Goal: Transaction & Acquisition: Book appointment/travel/reservation

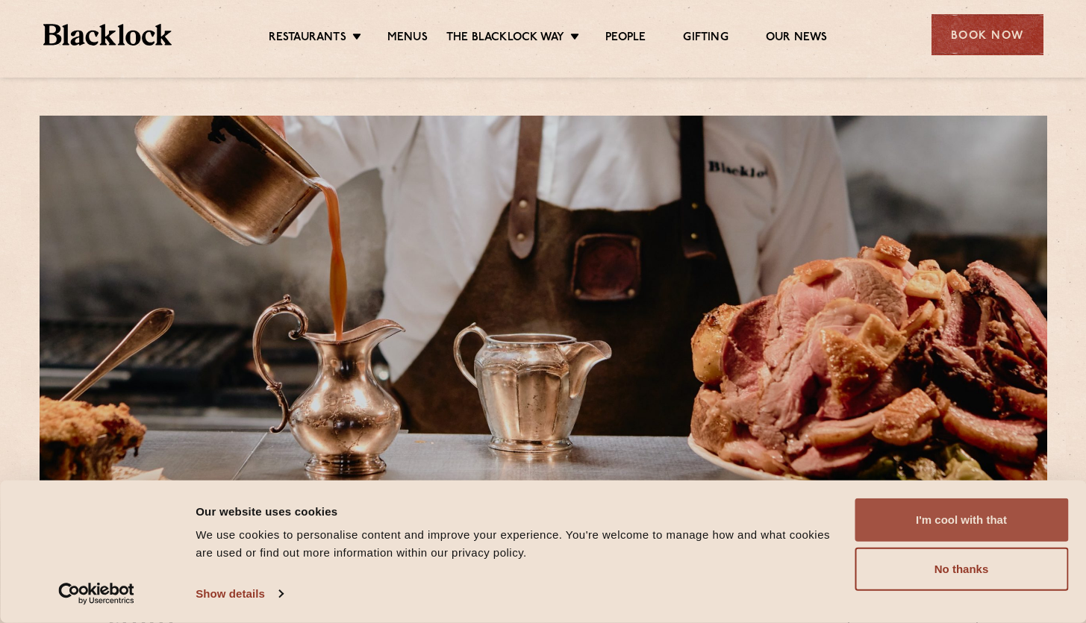
click at [989, 519] on button "I'm cool with that" at bounding box center [962, 520] width 214 height 43
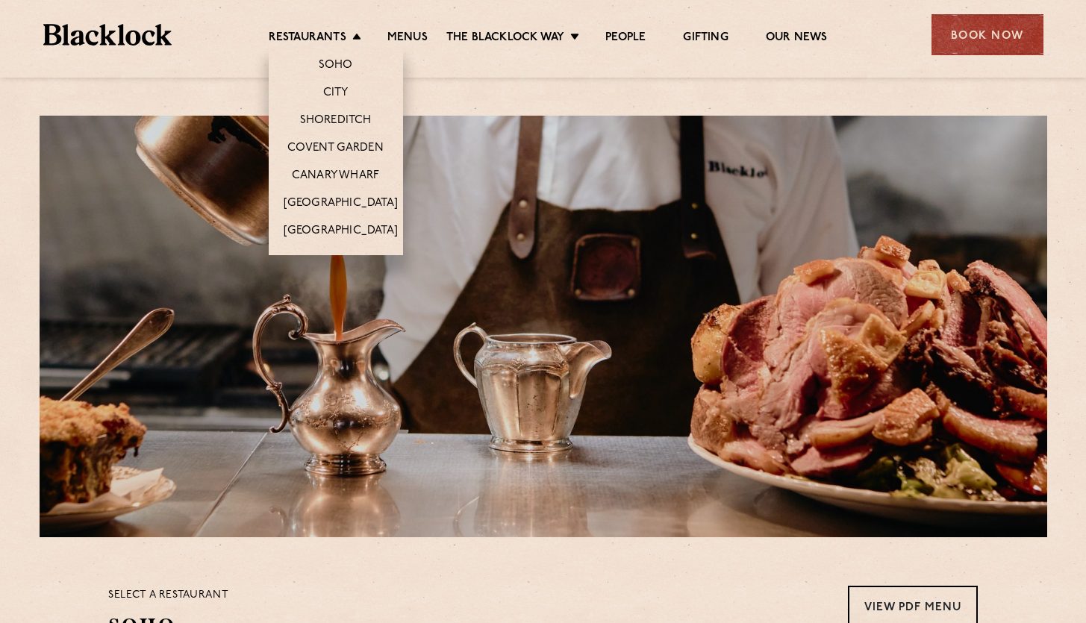
click at [356, 34] on li "Restaurants Soho City Shoreditch Covent Garden Canary Wharf Manchester Birmingh…" at bounding box center [319, 39] width 100 height 16
click at [328, 200] on link "[GEOGRAPHIC_DATA]" at bounding box center [341, 204] width 114 height 16
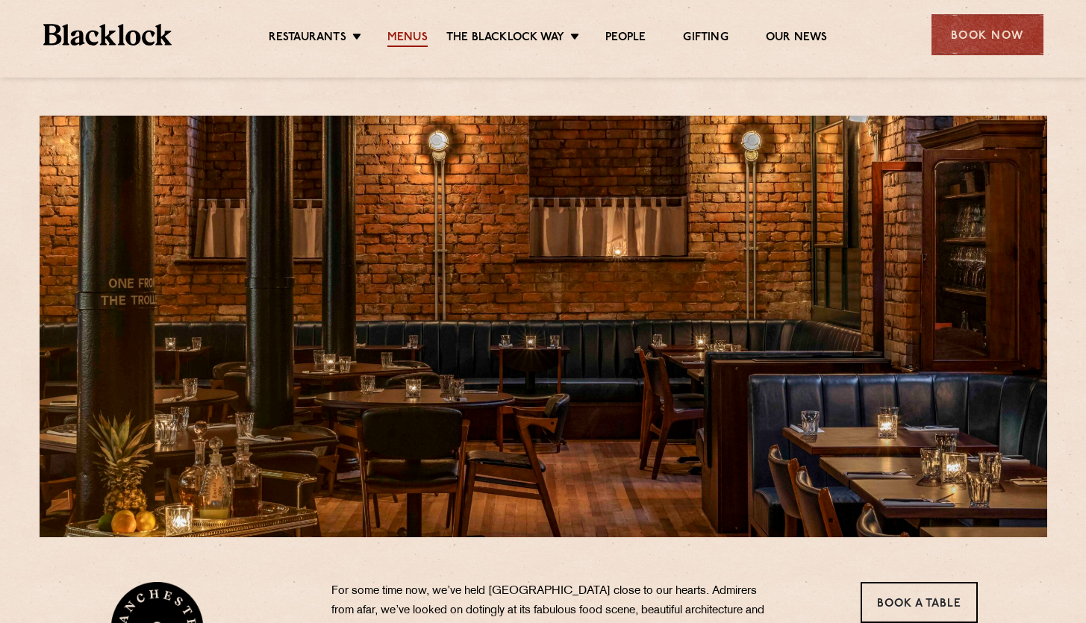
click at [408, 40] on link "Menus" at bounding box center [408, 39] width 40 height 16
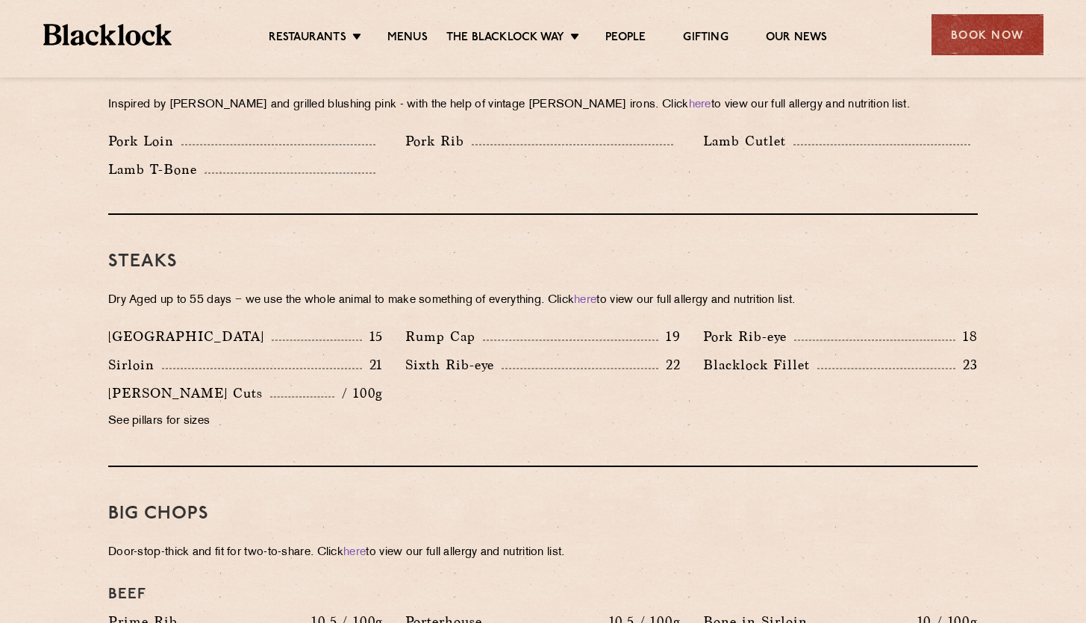
scroll to position [943, 0]
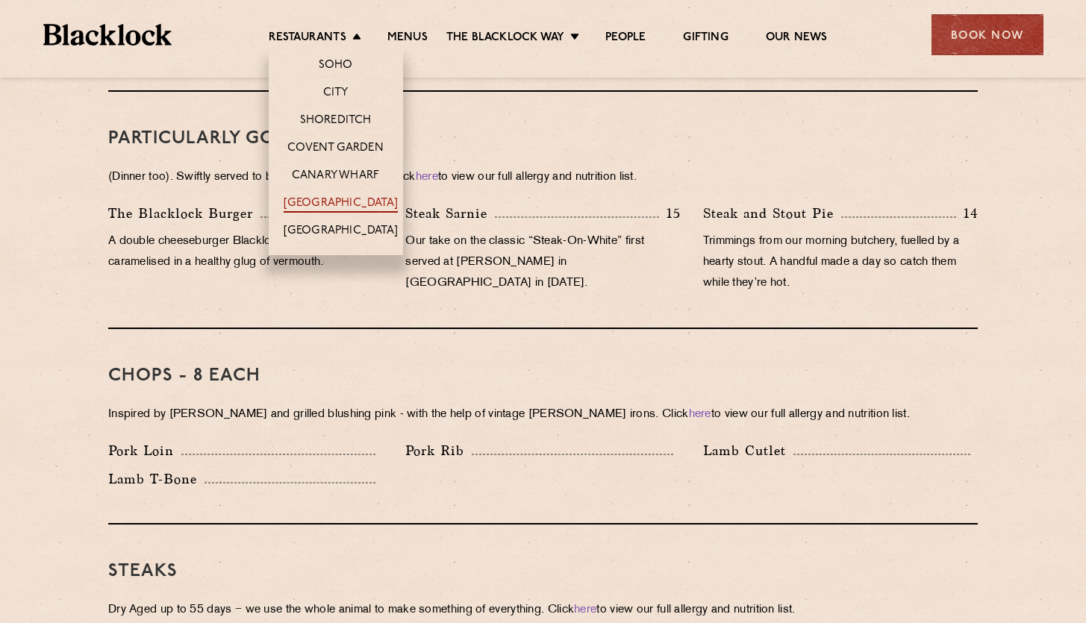
click at [338, 202] on link "[GEOGRAPHIC_DATA]" at bounding box center [341, 204] width 114 height 16
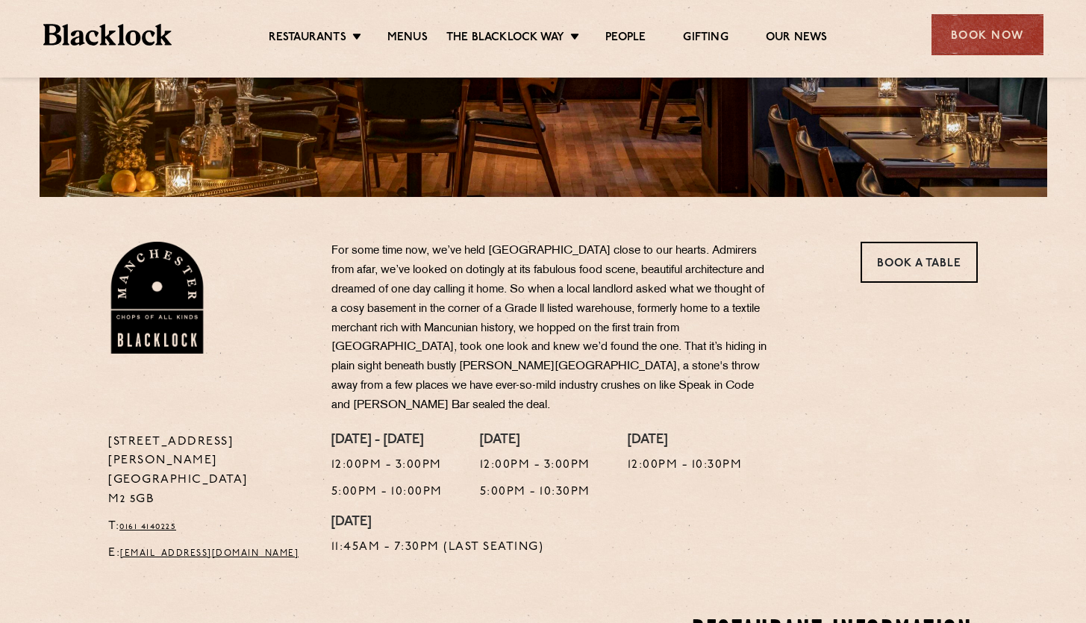
scroll to position [521, 0]
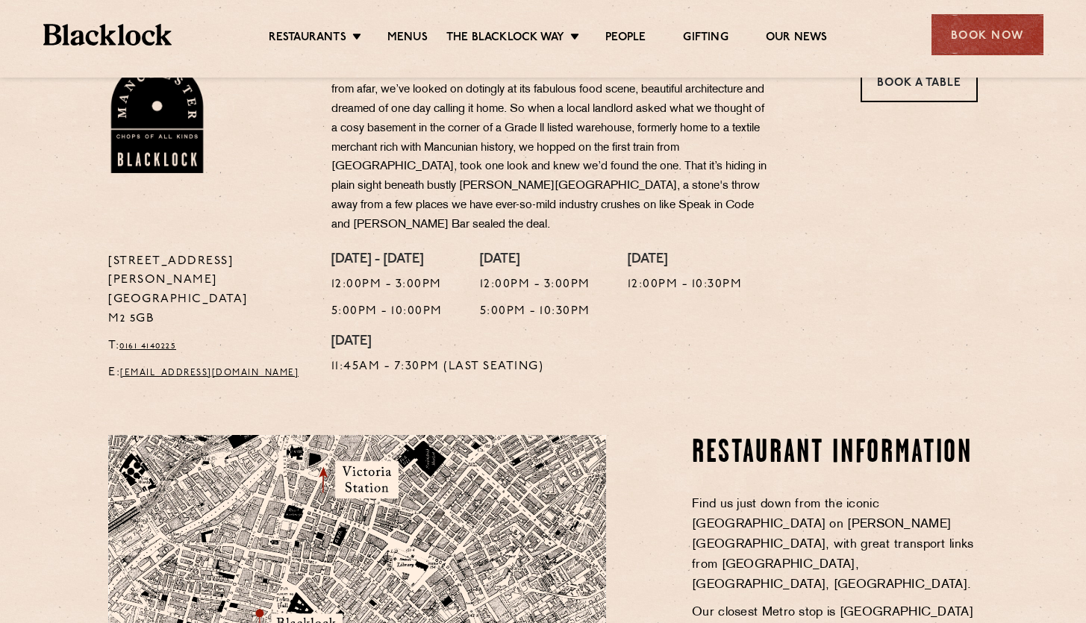
drag, startPoint x: 160, startPoint y: 278, endPoint x: 90, endPoint y: 282, distance: 69.6
click at [90, 282] on div "37 Peter Street Manchester M2 5GB T: 0161 4140225 E: Manchester@theblacklock.co…" at bounding box center [543, 225] width 907 height 329
copy p "M2 5GB"
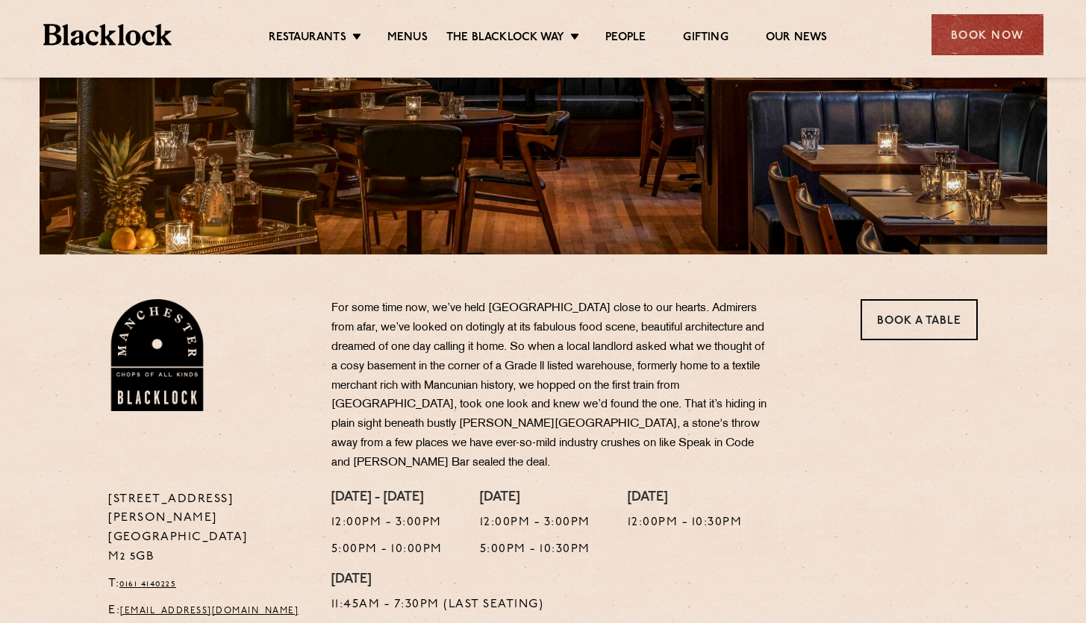
scroll to position [292, 0]
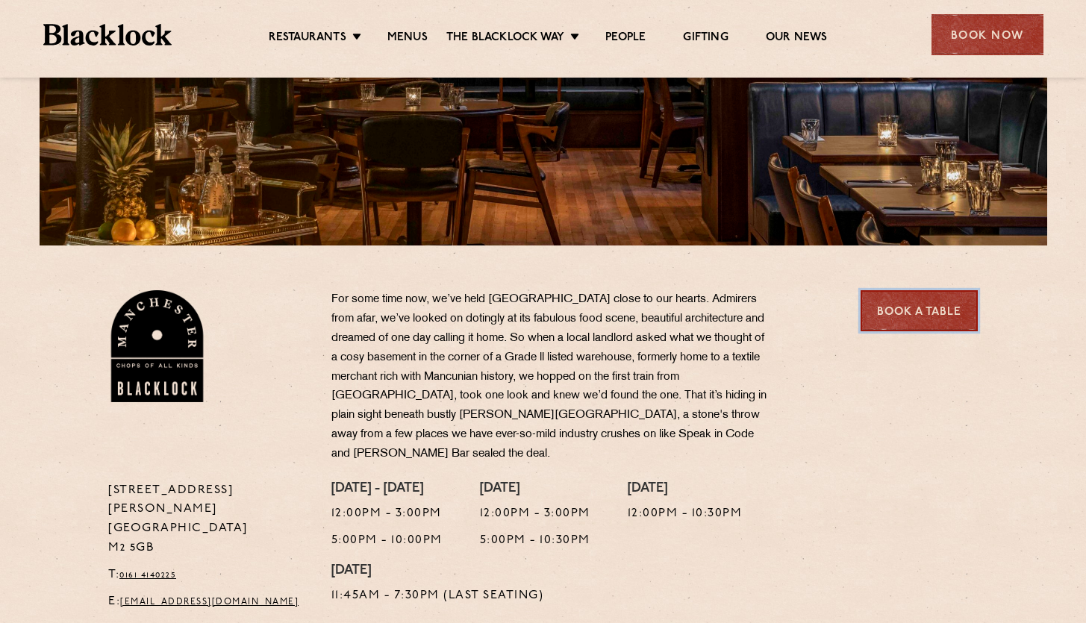
click at [918, 306] on link "Book a Table" at bounding box center [919, 310] width 117 height 41
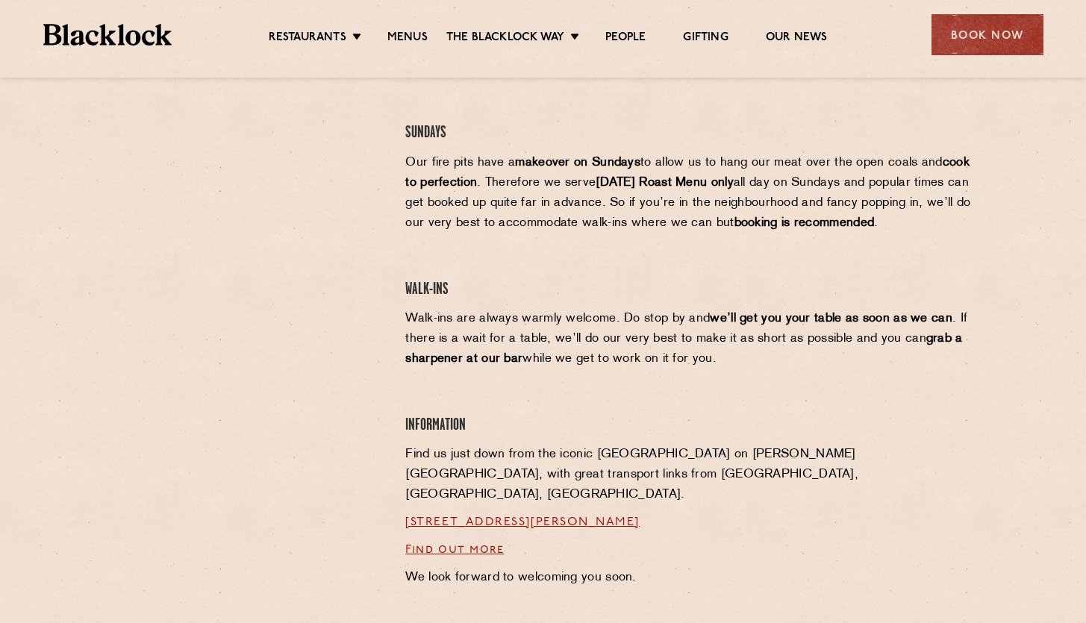
scroll to position [954, 0]
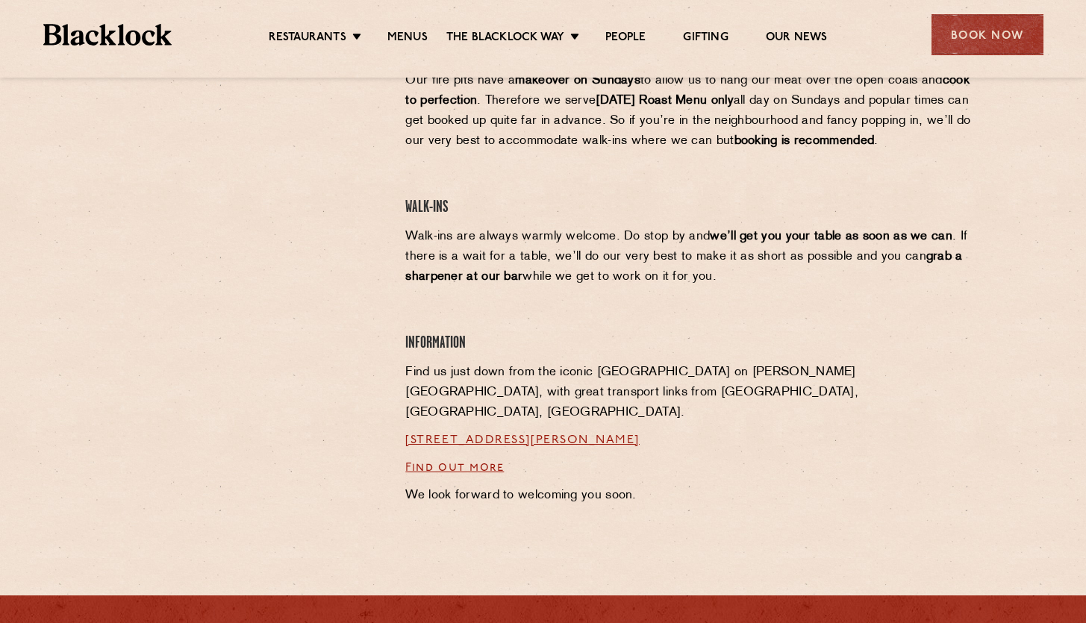
drag, startPoint x: 679, startPoint y: 397, endPoint x: 609, endPoint y: 399, distance: 71.0
click at [609, 431] on p "[STREET_ADDRESS][PERSON_NAME]" at bounding box center [691, 441] width 573 height 20
copy link "M2 5GB"
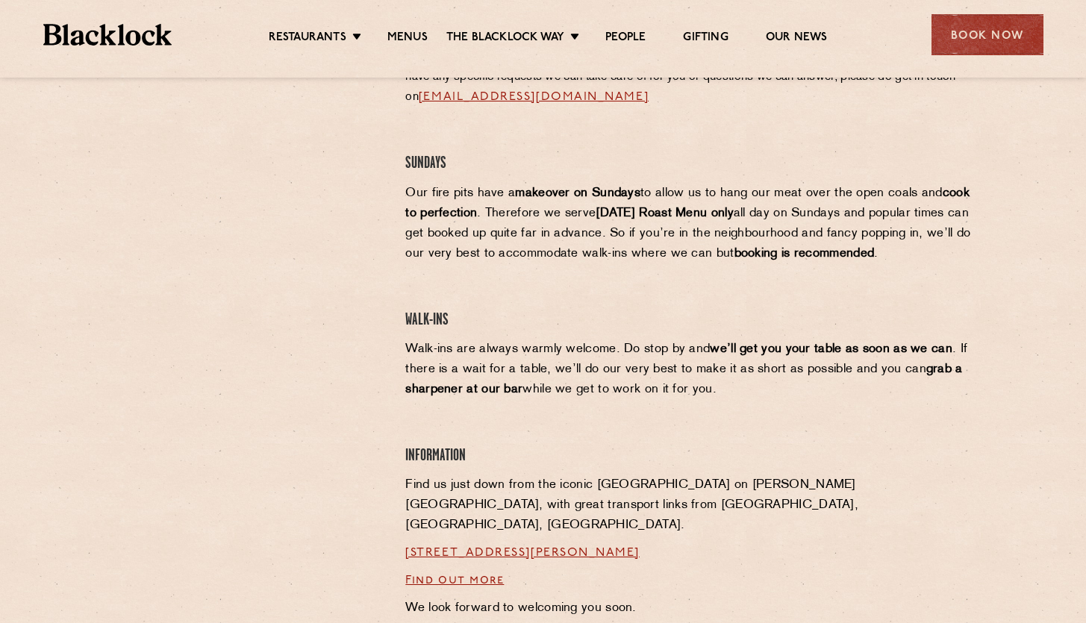
scroll to position [1174, 0]
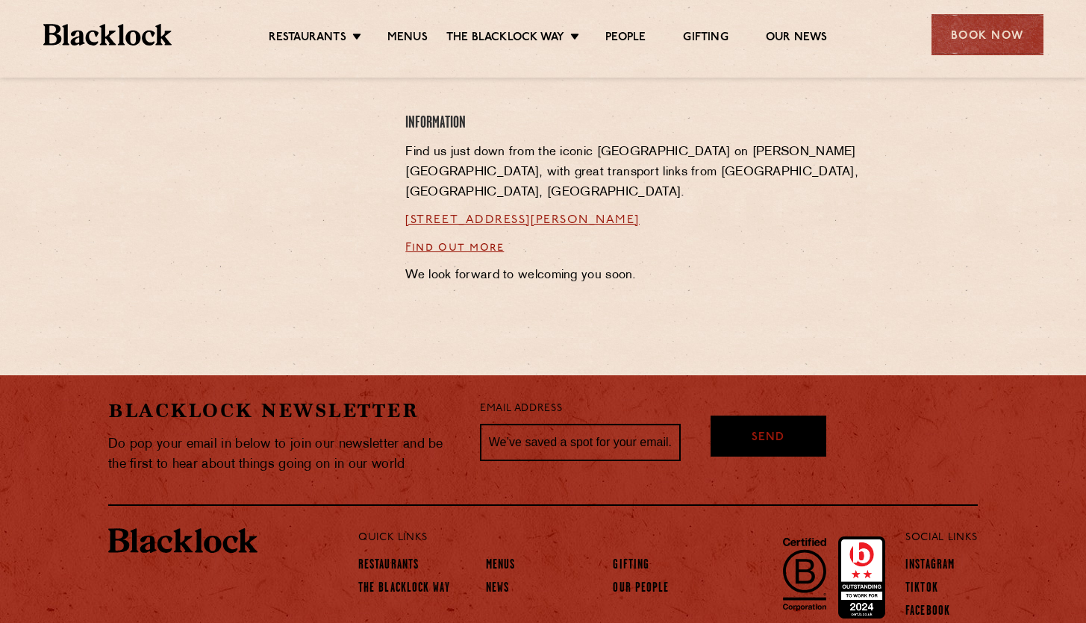
click at [732, 266] on p "We look forward to welcoming you soon." at bounding box center [691, 276] width 573 height 20
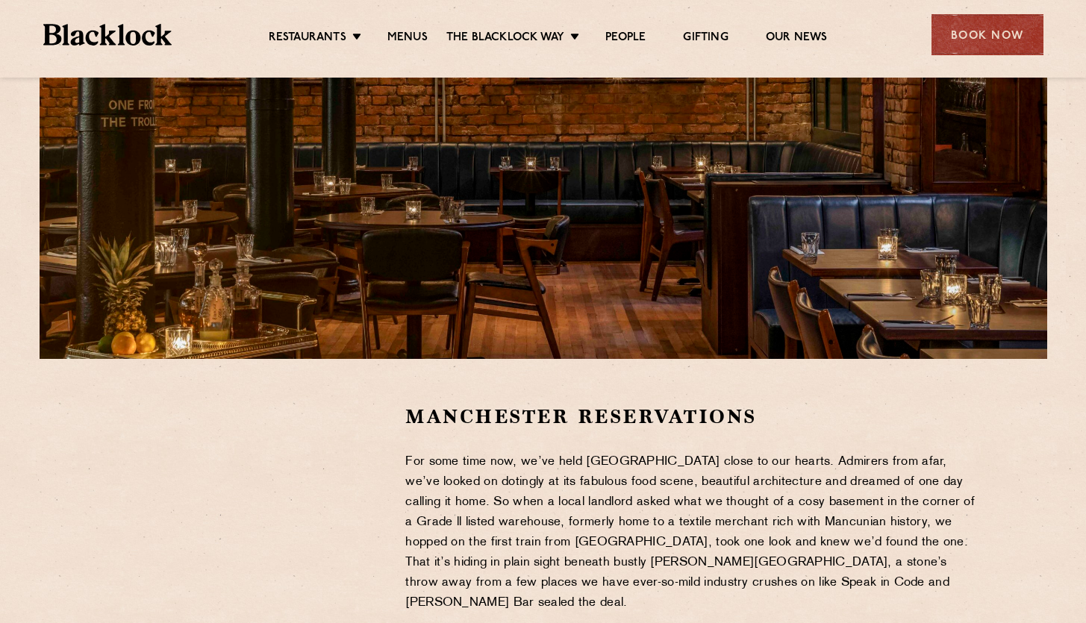
scroll to position [489, 0]
